Goal: Information Seeking & Learning: Learn about a topic

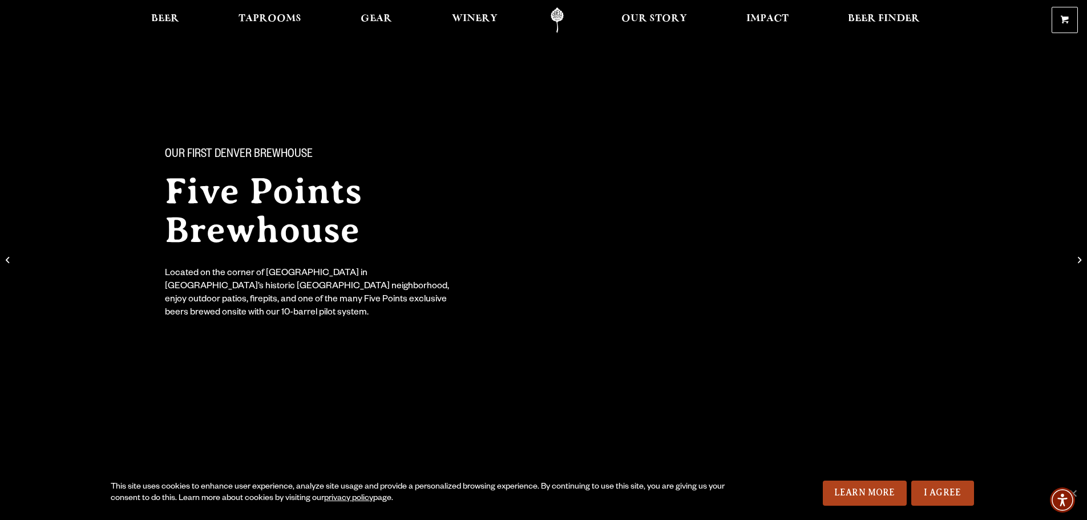
drag, startPoint x: 135, startPoint y: 23, endPoint x: 163, endPoint y: 17, distance: 28.8
click at [136, 23] on div "Beer Taprooms Gear Winery Our Story Impact Beer Finder Menu Menu" at bounding box center [526, 20] width 822 height 26
click at [164, 17] on span "Beer" at bounding box center [165, 18] width 28 height 9
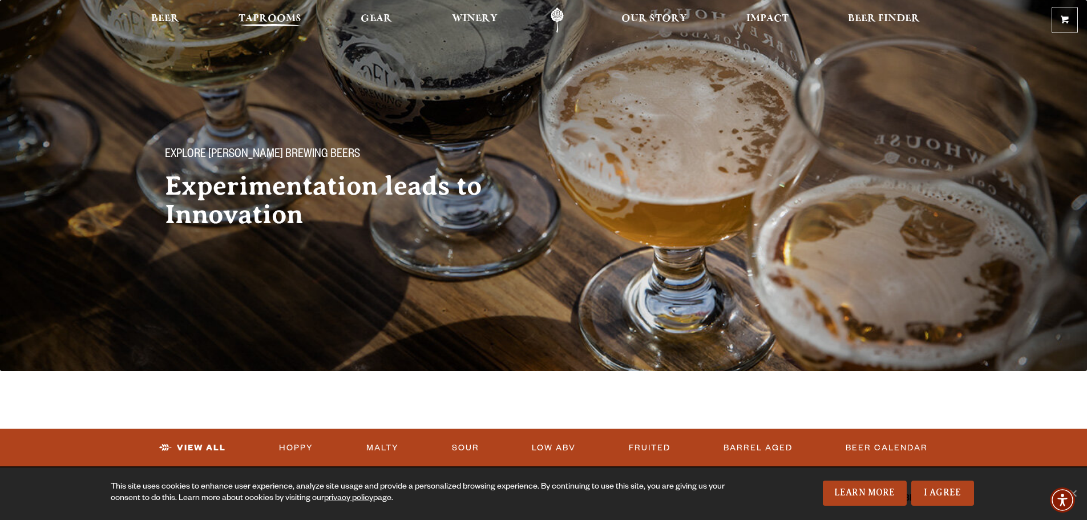
click at [267, 10] on link "Taprooms" at bounding box center [270, 20] width 78 height 26
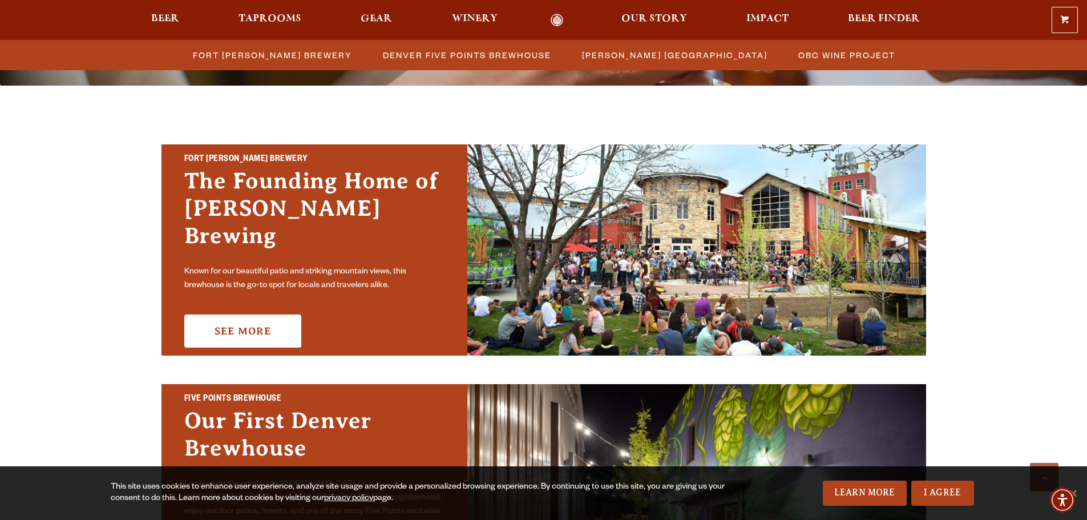
scroll to position [457, 0]
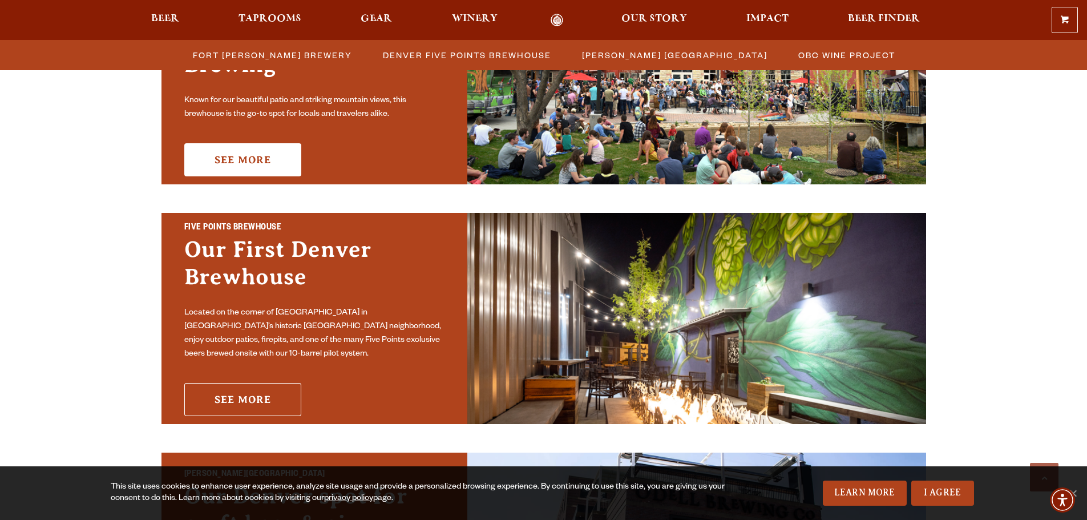
click at [245, 396] on link "See More" at bounding box center [242, 399] width 117 height 33
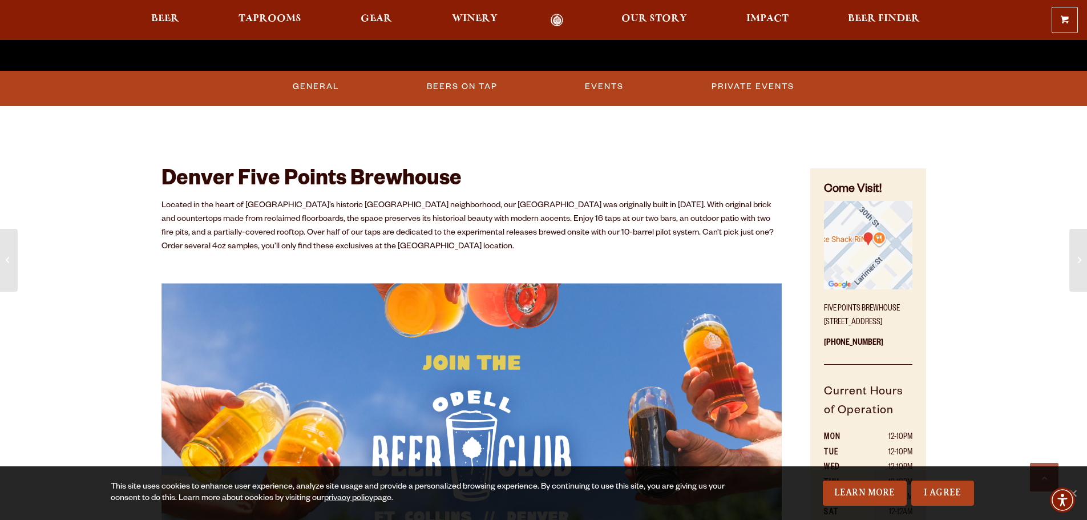
scroll to position [285, 0]
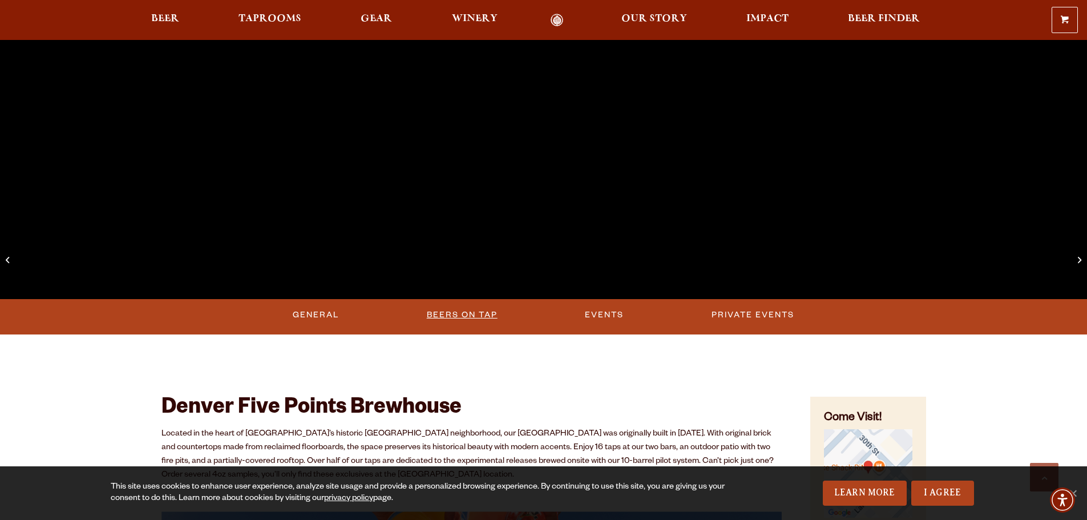
click at [479, 304] on link "Beers on Tap" at bounding box center [462, 315] width 80 height 26
click at [474, 314] on link "Beers on Tap" at bounding box center [464, 315] width 100 height 26
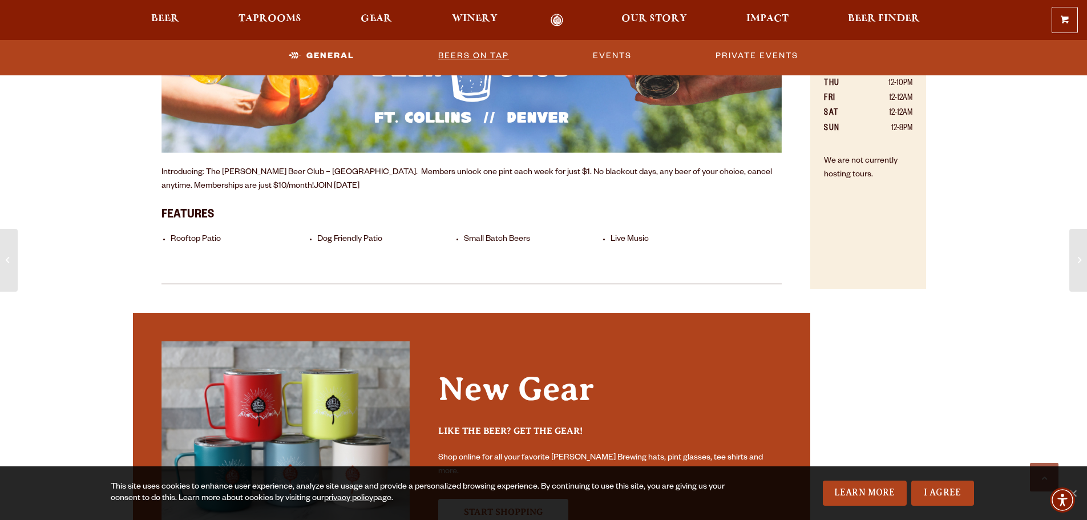
scroll to position [457, 0]
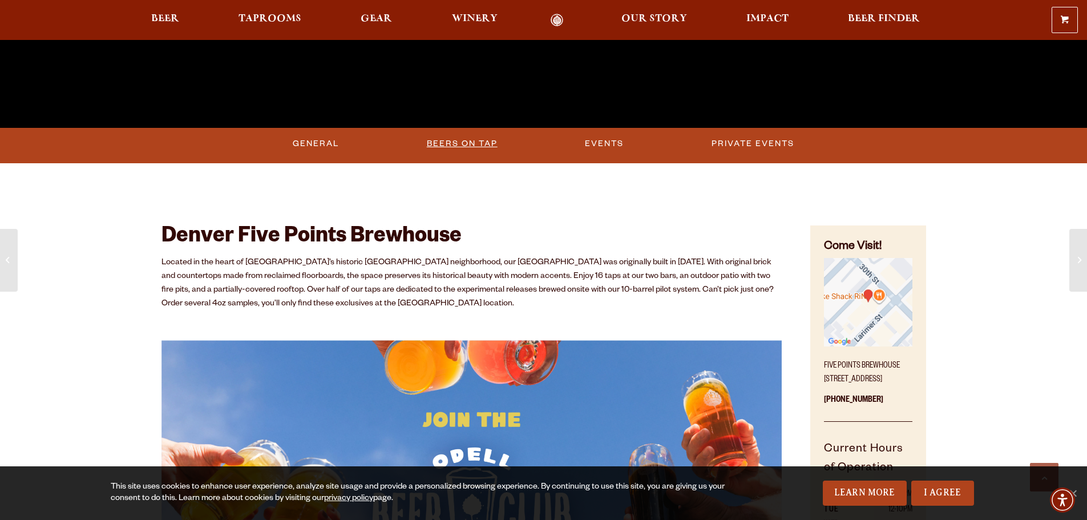
click at [472, 142] on link "Beers on Tap" at bounding box center [462, 144] width 80 height 26
click at [316, 146] on link "General" at bounding box center [311, 144] width 55 height 26
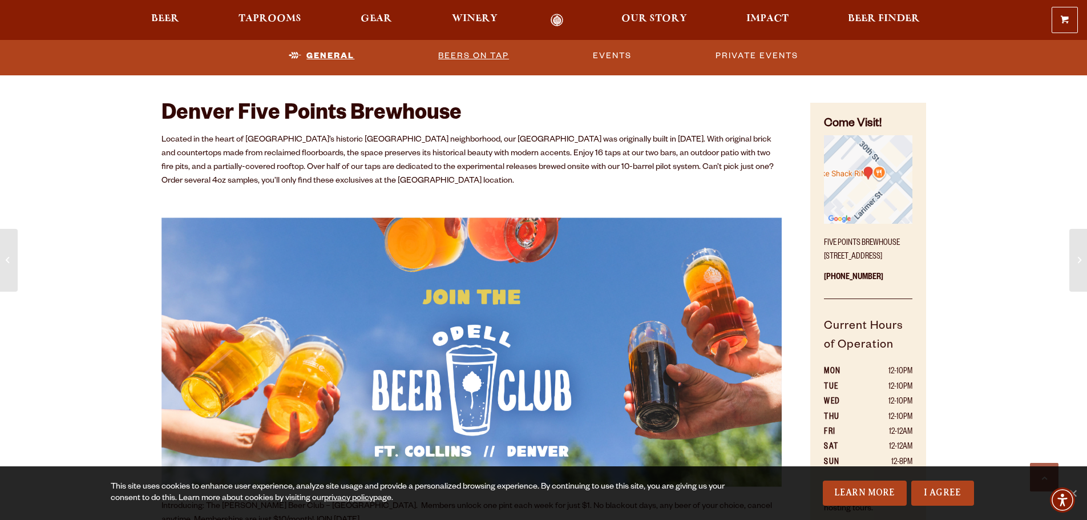
scroll to position [582, 0]
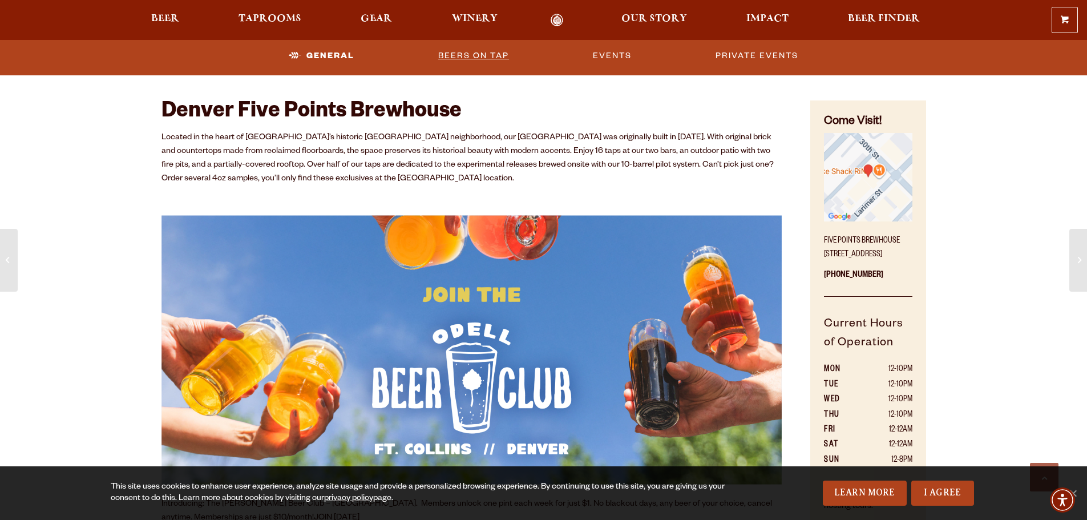
click at [479, 57] on link "Beers on Tap" at bounding box center [474, 56] width 80 height 26
click at [493, 54] on link "Beers on Tap" at bounding box center [464, 56] width 100 height 26
click at [275, 14] on span "Taprooms" at bounding box center [270, 18] width 63 height 9
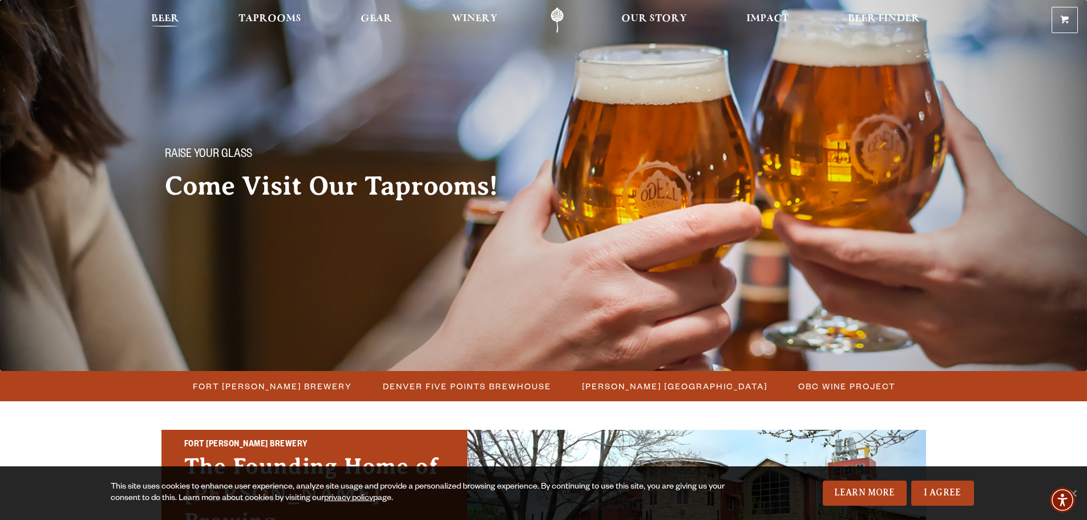
click at [164, 17] on span "Beer" at bounding box center [165, 18] width 28 height 9
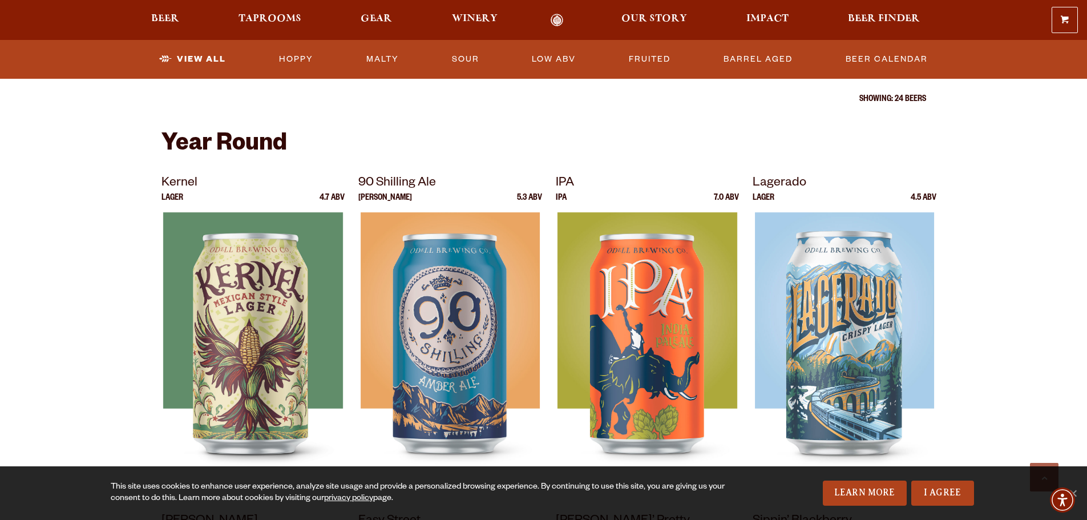
scroll to position [742, 0]
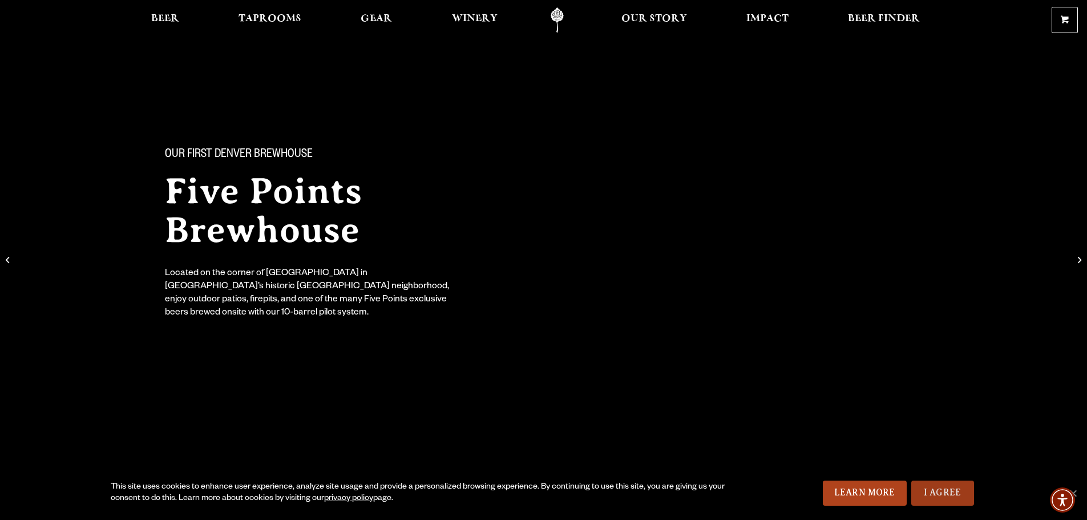
click at [941, 498] on link "I Agree" at bounding box center [942, 493] width 63 height 25
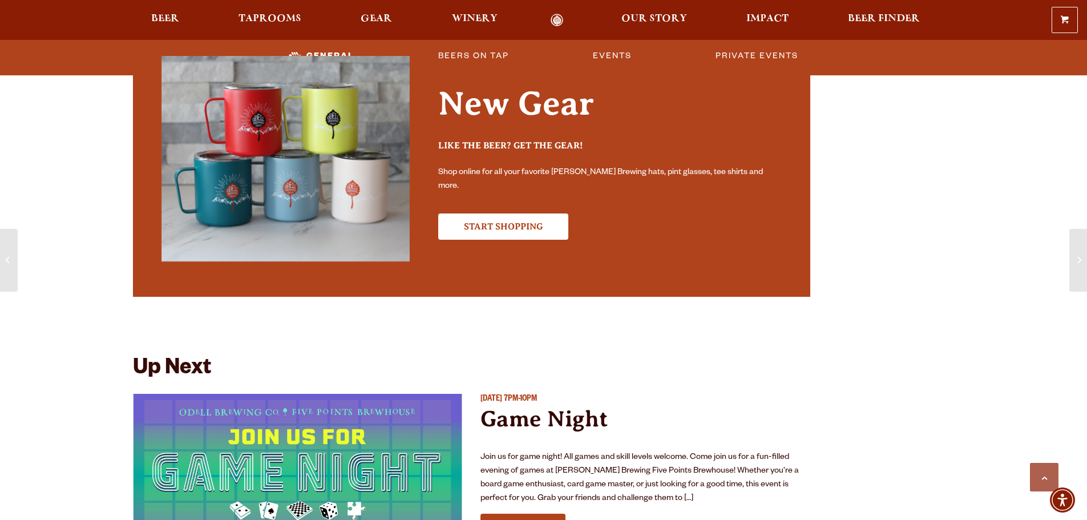
scroll to position [856, 0]
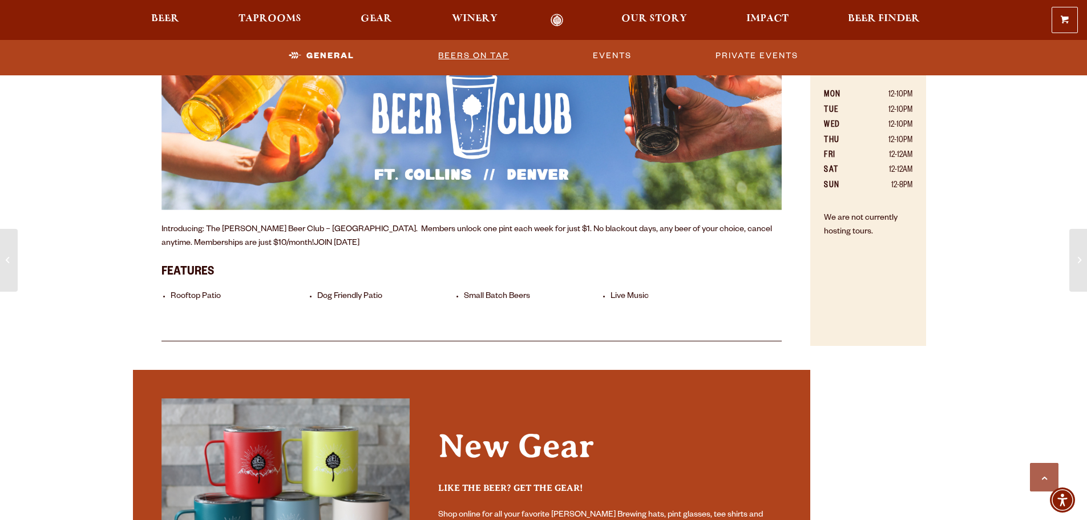
click at [482, 54] on link "Beers on Tap" at bounding box center [474, 56] width 80 height 26
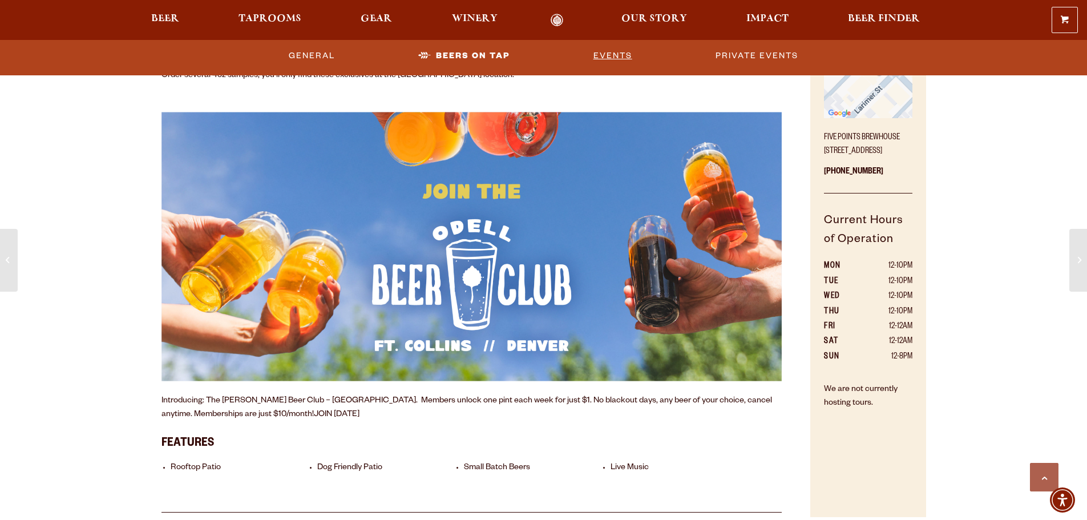
click at [612, 57] on link "Events" at bounding box center [613, 56] width 48 height 26
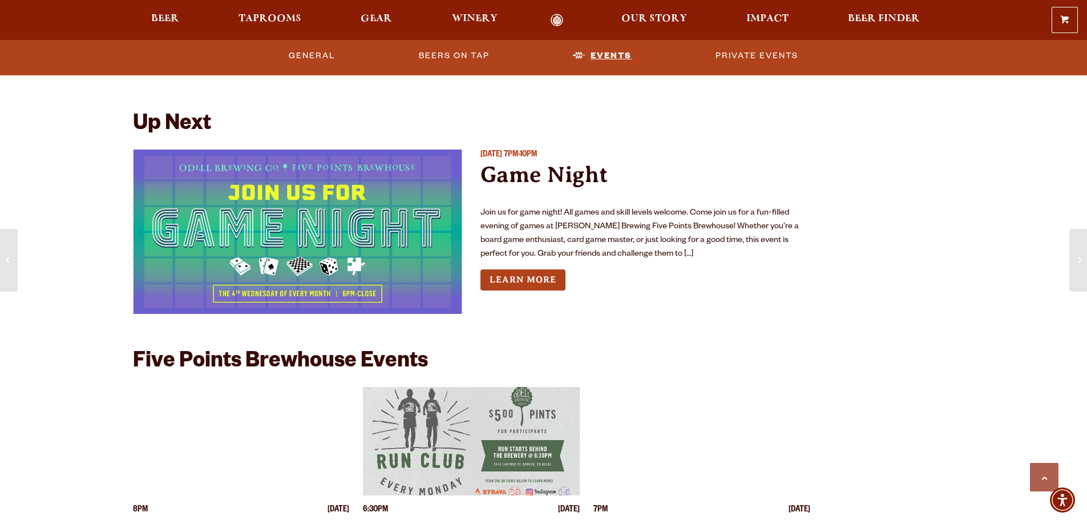
scroll to position [1455, 0]
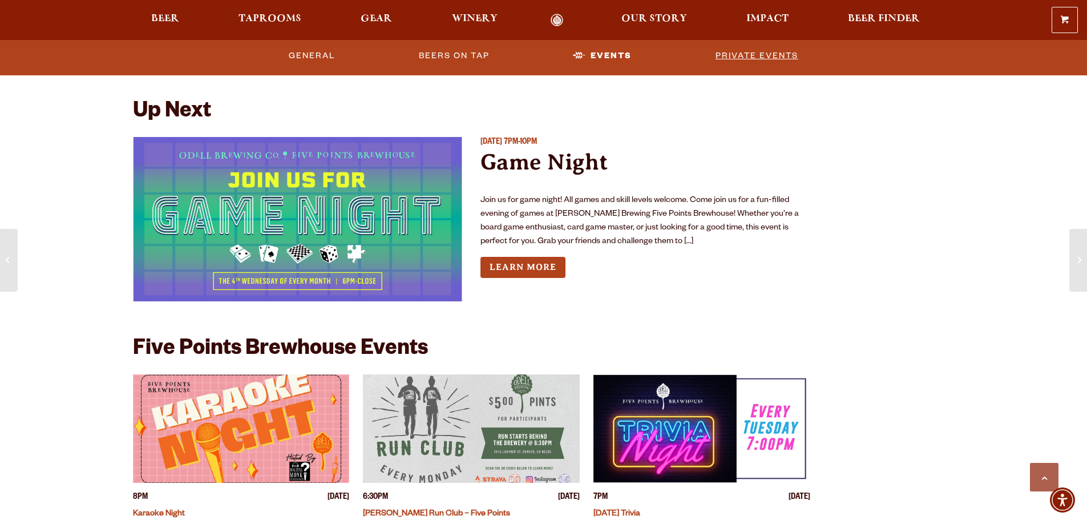
click at [735, 52] on link "Private Events" at bounding box center [757, 56] width 92 height 26
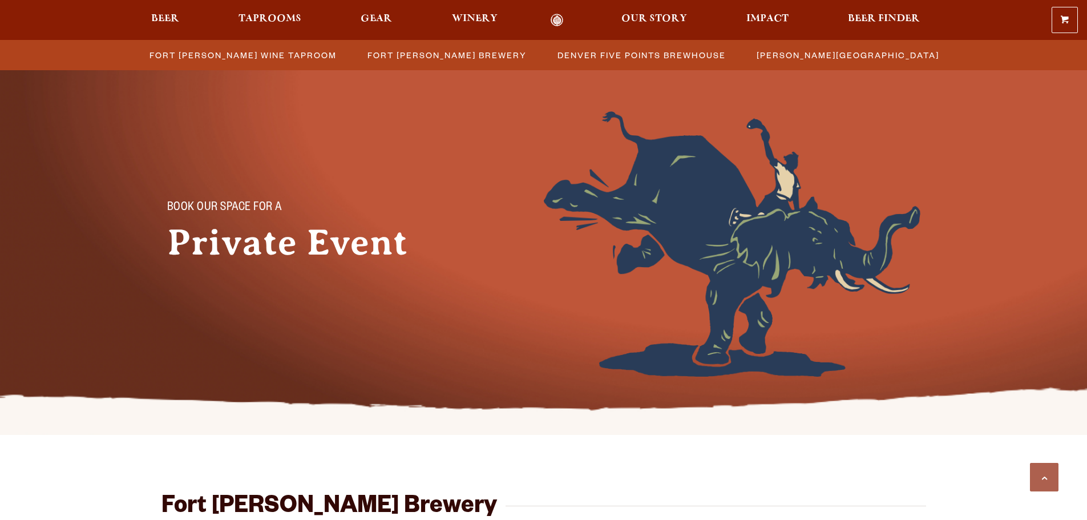
scroll to position [1217, 0]
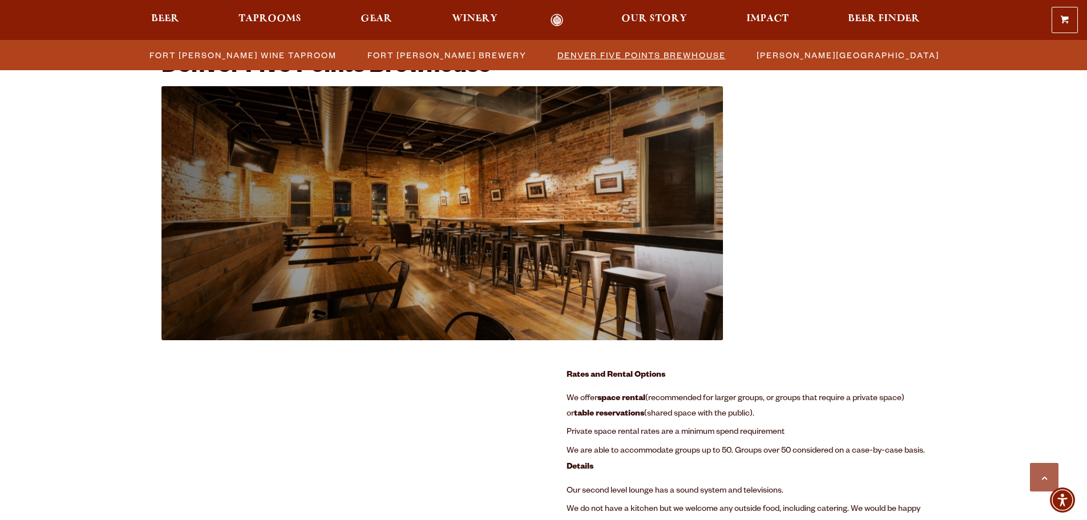
click at [590, 52] on span "Denver Five Points Brewhouse" at bounding box center [642, 55] width 168 height 17
click at [592, 54] on span "Denver Five Points Brewhouse" at bounding box center [642, 55] width 168 height 17
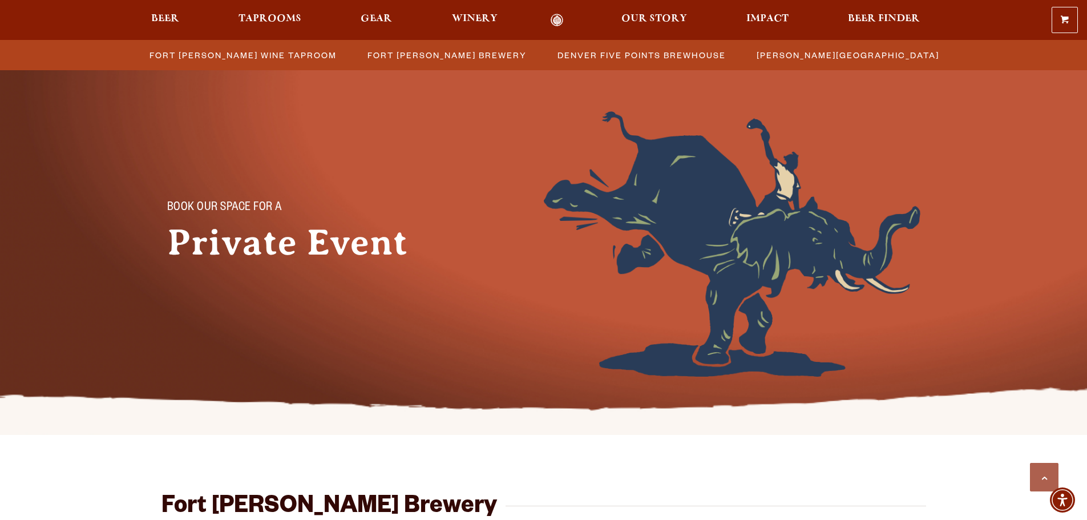
scroll to position [400, 0]
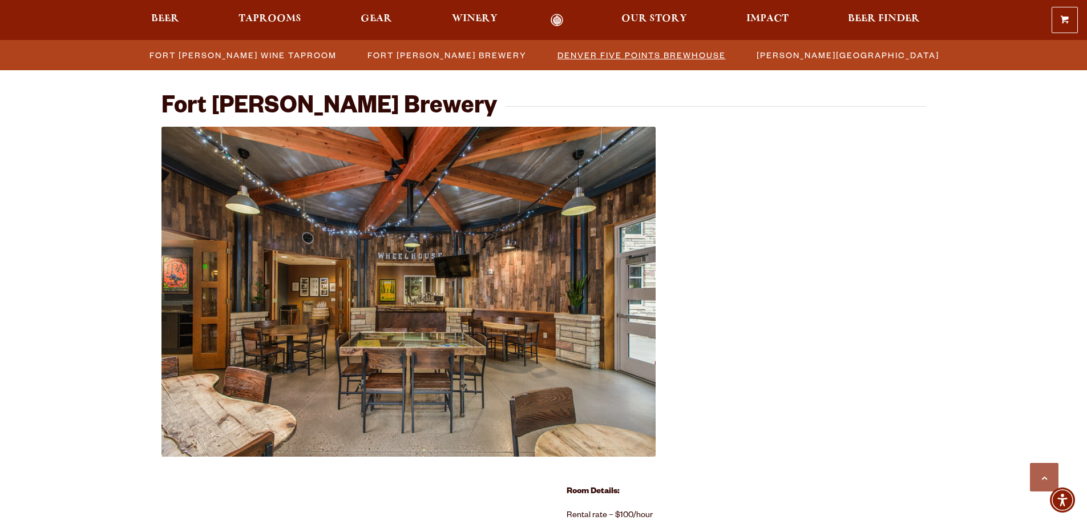
click at [603, 56] on span "Denver Five Points Brewhouse" at bounding box center [642, 55] width 168 height 17
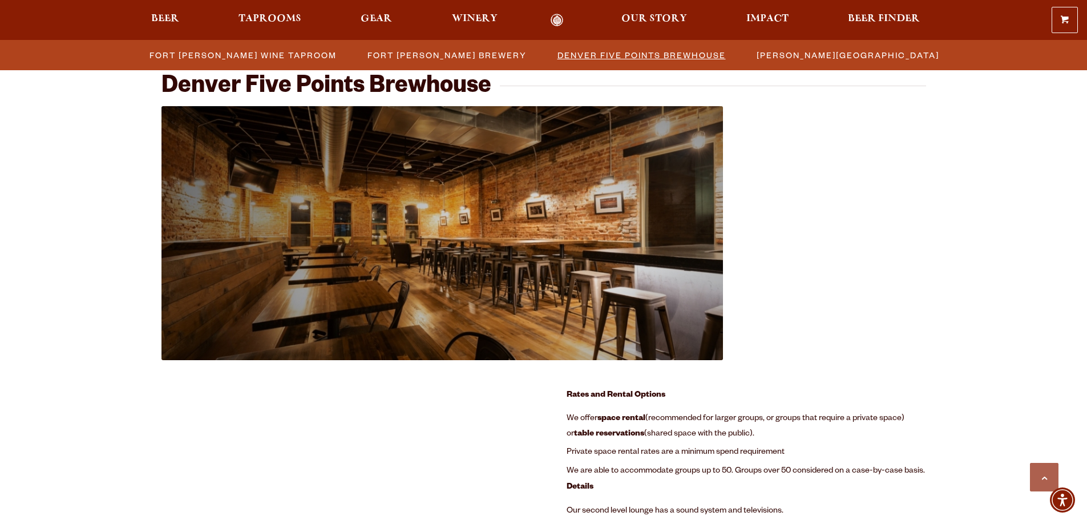
scroll to position [1217, 0]
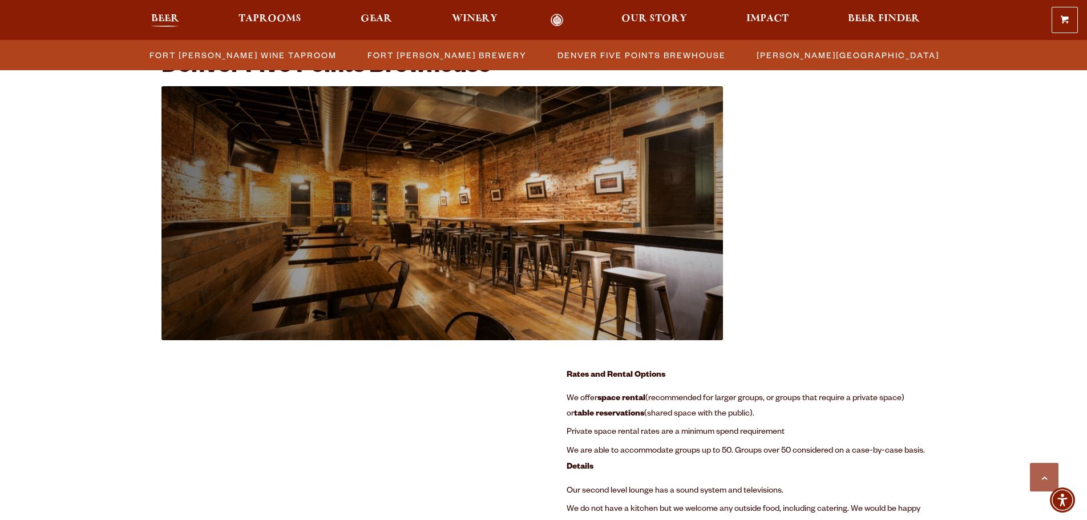
click at [178, 14] on span "Beer" at bounding box center [165, 18] width 28 height 9
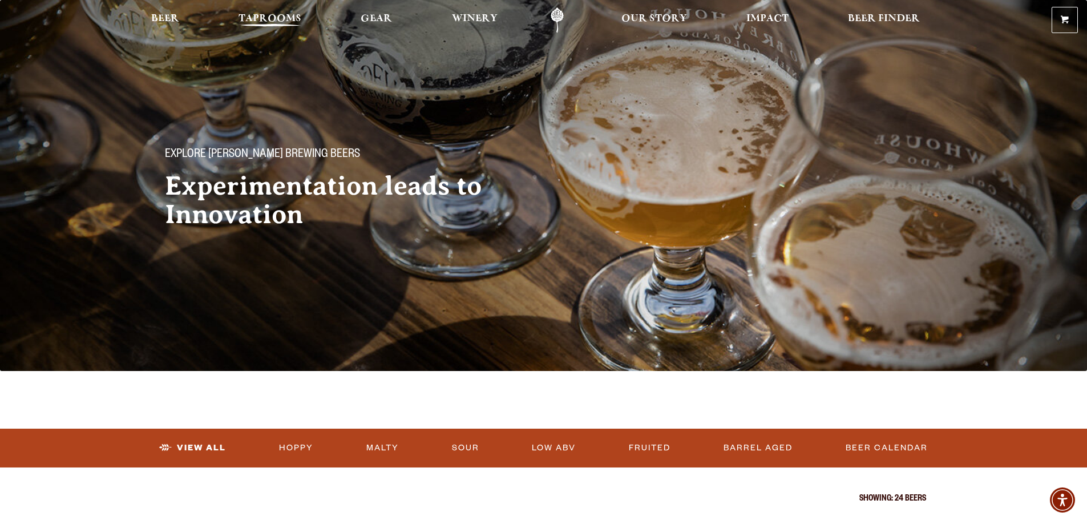
click at [275, 20] on span "Taprooms" at bounding box center [270, 18] width 63 height 9
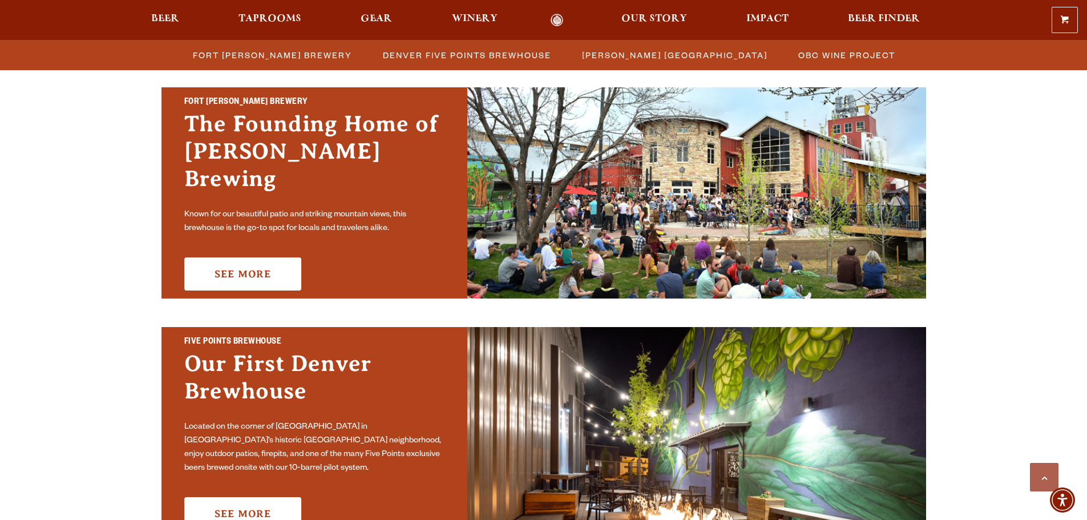
scroll to position [628, 0]
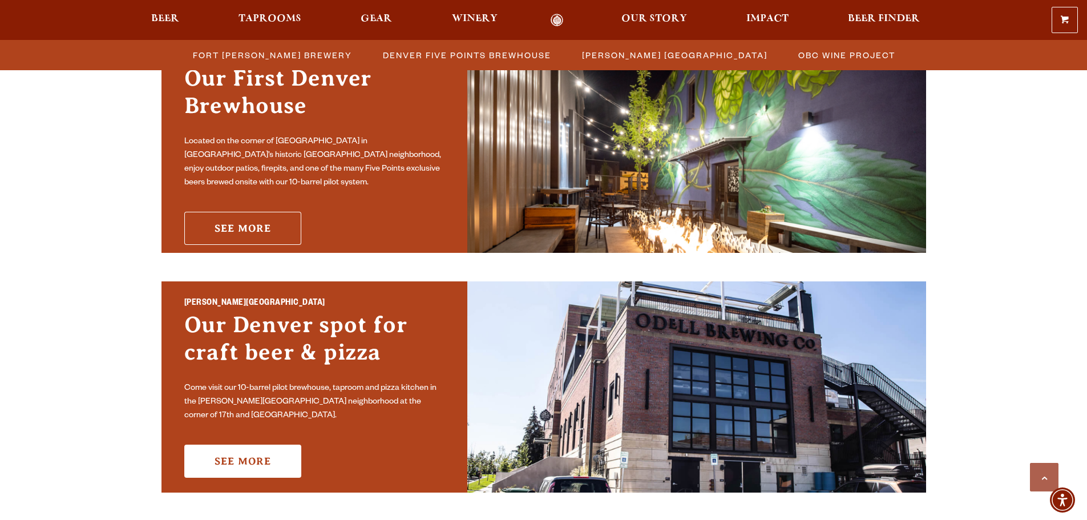
click at [250, 213] on link "See More" at bounding box center [242, 228] width 117 height 33
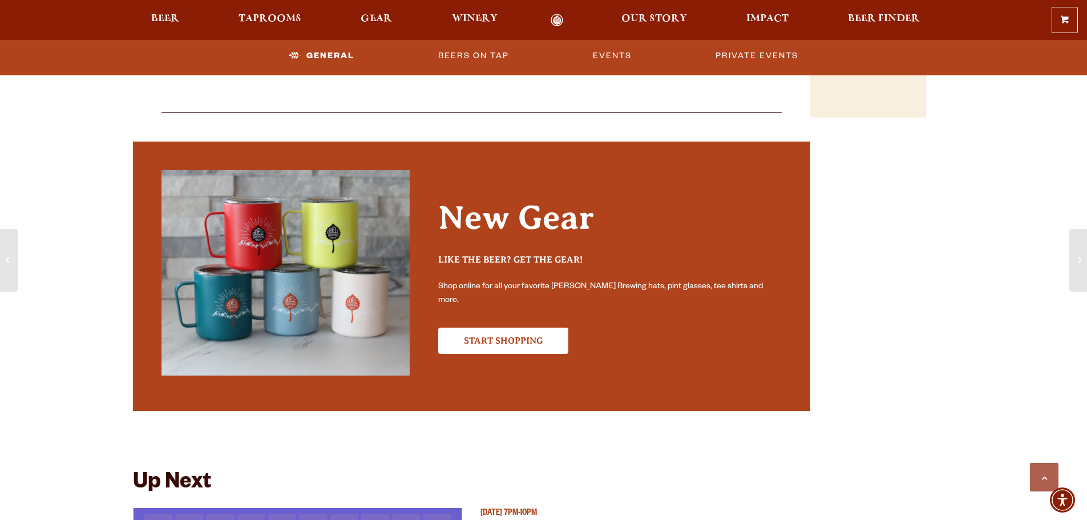
scroll to position [1427, 0]
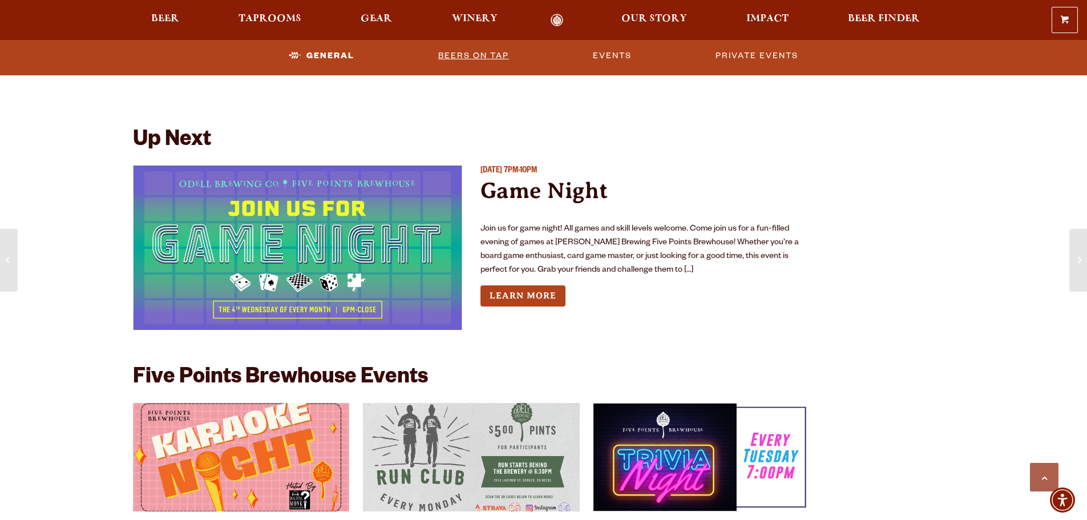
click at [485, 53] on link "Beers on Tap" at bounding box center [474, 56] width 80 height 26
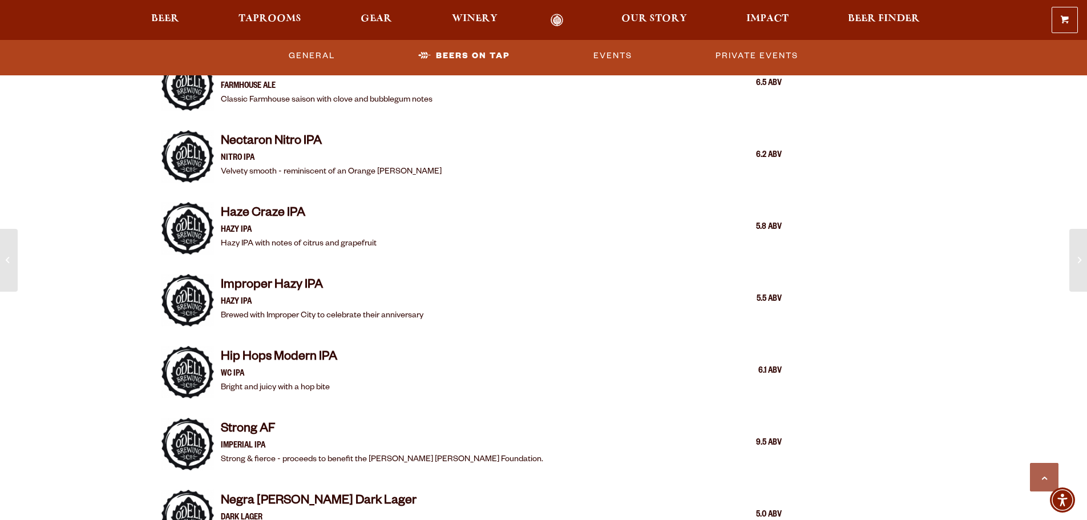
scroll to position [1458, 0]
